Goal: Find specific page/section: Find specific page/section

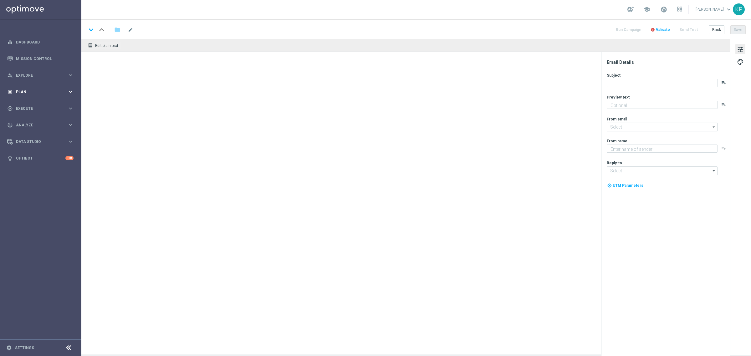
click at [47, 87] on div "gps_fixed Plan keyboard_arrow_right" at bounding box center [40, 92] width 81 height 17
click at [35, 103] on link "Target Groups" at bounding box center [40, 104] width 49 height 5
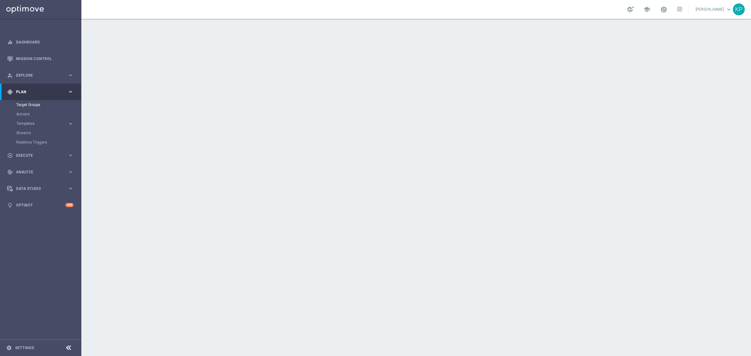
click at [33, 121] on button "Templates keyboard_arrow_right" at bounding box center [45, 123] width 58 height 5
click at [29, 131] on link "Optimail" at bounding box center [42, 132] width 46 height 5
